Goal: Information Seeking & Learning: Compare options

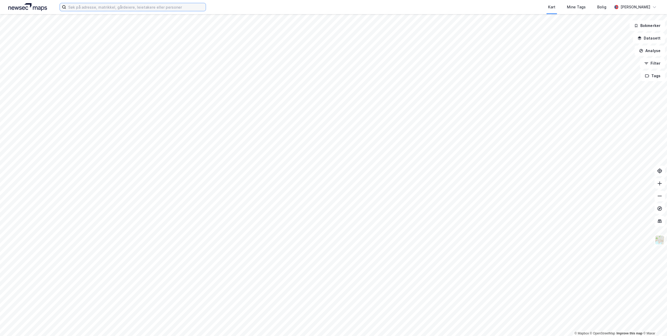
click at [106, 7] on input at bounding box center [136, 7] width 140 height 8
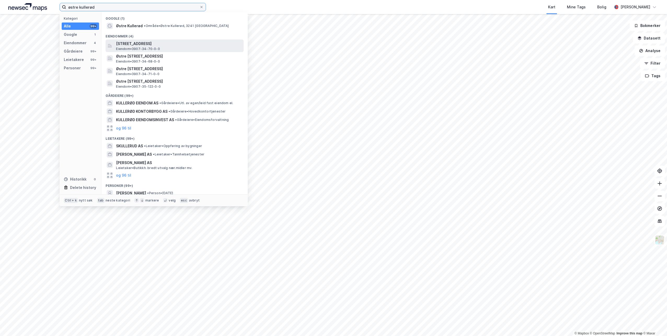
type input "østre kullerød"
click at [141, 45] on span "[STREET_ADDRESS]" at bounding box center [178, 44] width 125 height 6
